Goal: Information Seeking & Learning: Learn about a topic

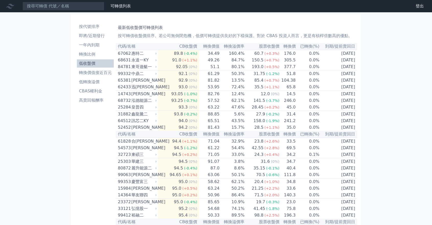
click at [84, 2] on nav "可轉債列表 財務數據 可轉債列表 財務數據 登出 登出" at bounding box center [216, 6] width 432 height 12
click at [87, 8] on input at bounding box center [63, 6] width 82 height 9
paste input "華固"
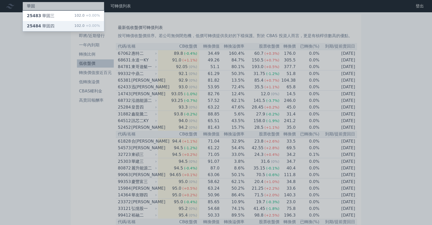
type input "華固"
click at [62, 24] on div "25484 華固四 102.0 +0.00%" at bounding box center [63, 26] width 81 height 10
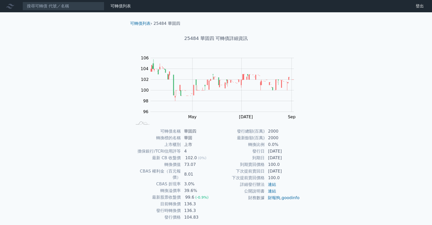
scroll to position [12, 0]
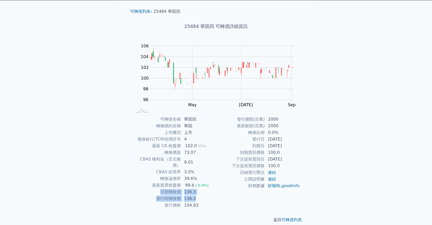
drag, startPoint x: 193, startPoint y: 189, endPoint x: 158, endPoint y: 185, distance: 35.8
click at [158, 185] on tbody "可轉債名稱 華固四 轉換標的名稱 華固 上市櫃別 上市 擔保銀行/TCRI信用評等 4 最新 CB 收盤價 102.0 (0%) 轉換價值 73.07 CBA…" at bounding box center [174, 162] width 84 height 92
click at [83, 132] on div "可轉債列表 財務數據 可轉債列表 財務數據 登出 登出 可轉債列表 › 25484 華固四 25484 華固四 可轉債詳細資訊 Zoom Out 104 92…" at bounding box center [216, 109] width 432 height 243
drag, startPoint x: 193, startPoint y: 193, endPoint x: 164, endPoint y: 183, distance: 30.6
click at [164, 183] on tbody "可轉債名稱 華固四 轉換標的名稱 華固 上市櫃別 上市 擔保銀行/TCRI信用評等 4 最新 CB 收盤價 102.0 (0%) 轉換價值 73.07 CBA…" at bounding box center [174, 162] width 84 height 92
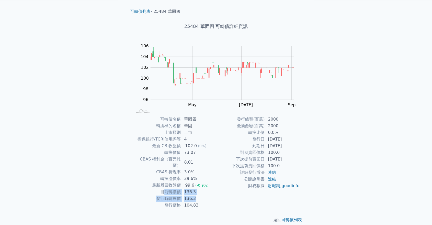
click at [136, 159] on td "CBAS 權利金（百元報價）" at bounding box center [156, 162] width 49 height 13
